Goal: Navigation & Orientation: Find specific page/section

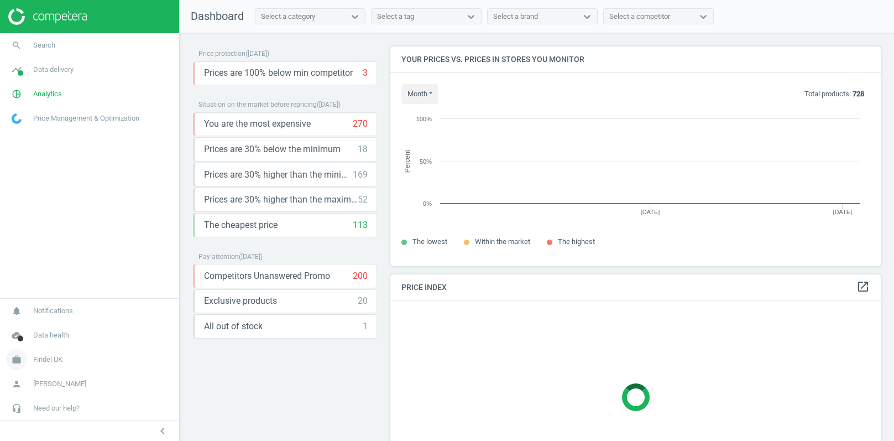
scroll to position [219, 491]
click at [53, 361] on span "Findel UK" at bounding box center [47, 360] width 29 height 10
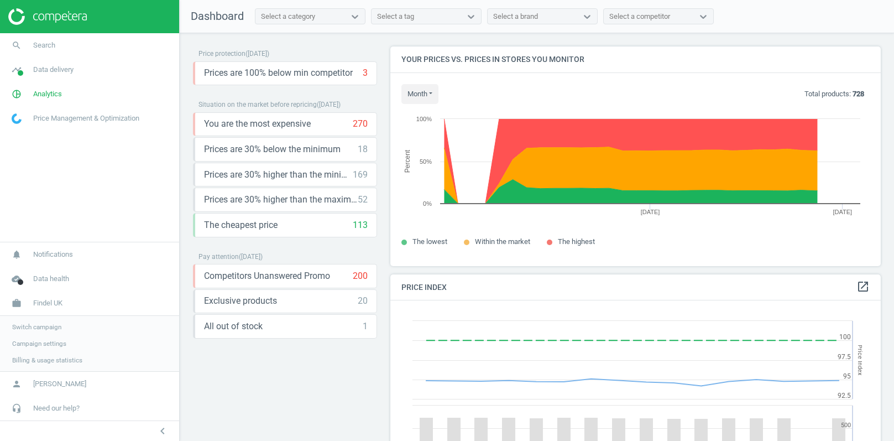
scroll to position [254, 491]
click at [56, 67] on span "Data delivery" at bounding box center [53, 70] width 40 height 10
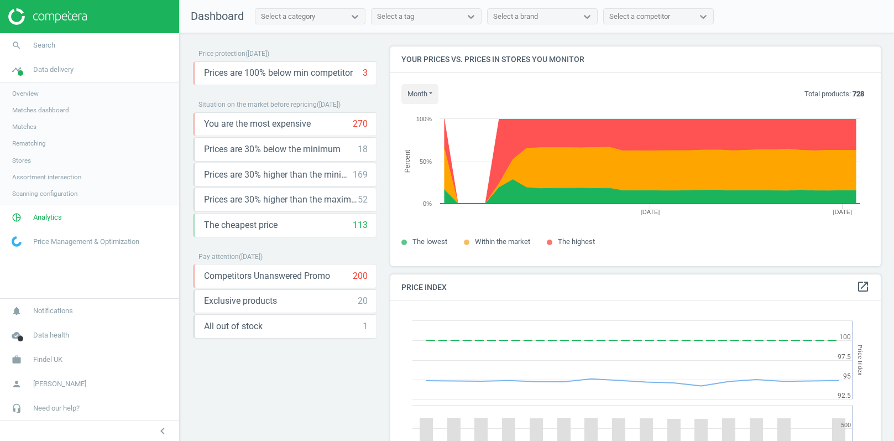
click at [25, 160] on span "Stores" at bounding box center [21, 160] width 19 height 9
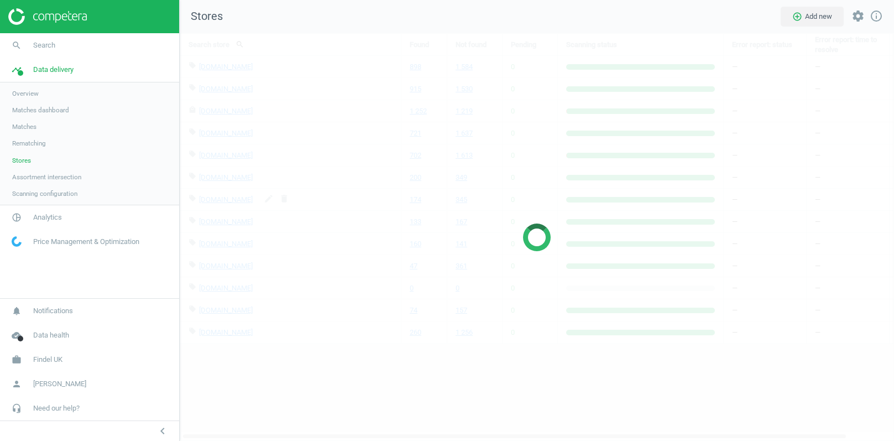
scroll to position [408, 715]
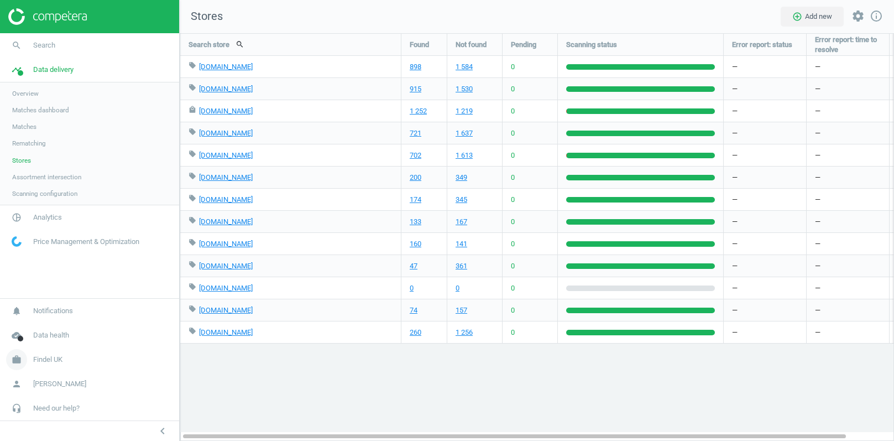
click at [45, 366] on link "work Findel [GEOGRAPHIC_DATA]" at bounding box center [89, 359] width 179 height 24
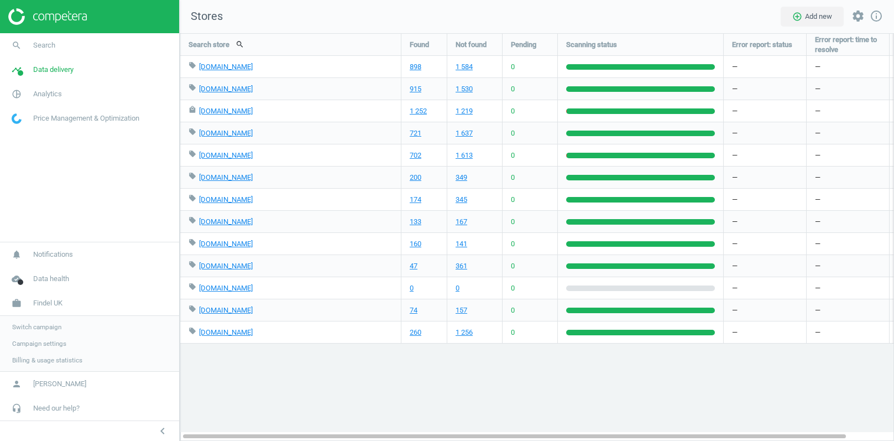
click at [38, 345] on span "Campaign settings" at bounding box center [39, 343] width 54 height 9
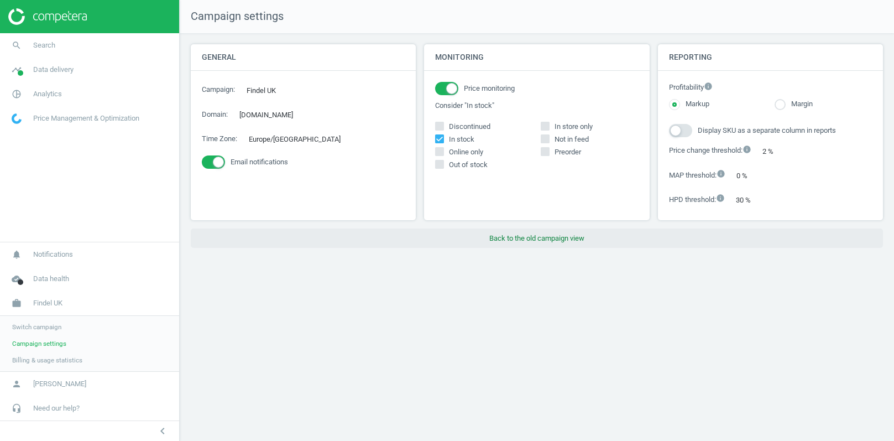
click at [529, 233] on button "Back to the old campaign view" at bounding box center [537, 238] width 693 height 20
